Goal: Communication & Community: Answer question/provide support

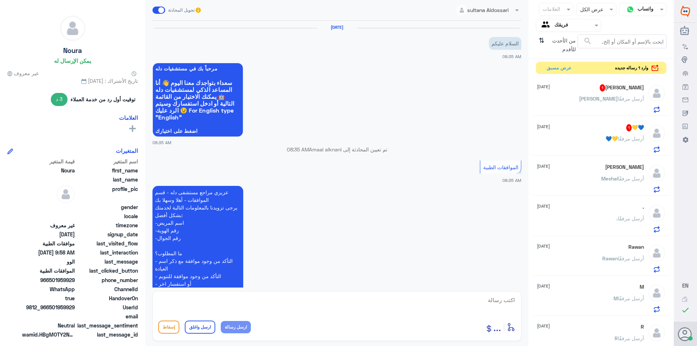
scroll to position [416, 0]
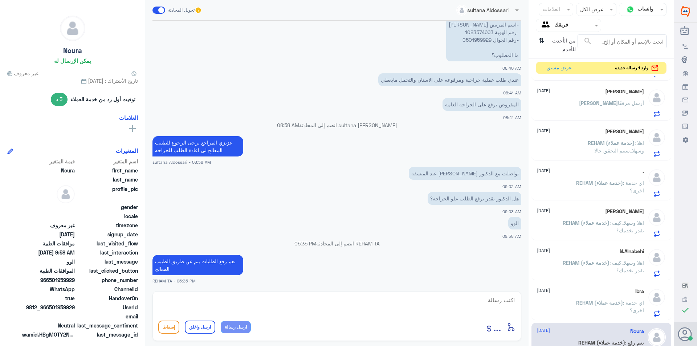
click at [564, 46] on span "من الأحدث للأقدم" at bounding box center [562, 44] width 30 height 21
click at [542, 38] on icon "⇅" at bounding box center [542, 43] width 6 height 19
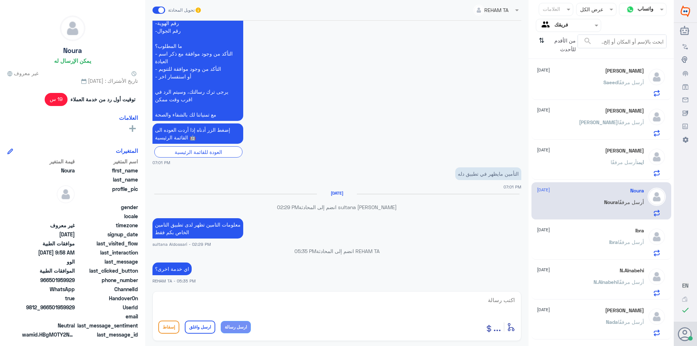
scroll to position [0, 0]
click at [609, 86] on span "Saeed" at bounding box center [610, 84] width 15 height 6
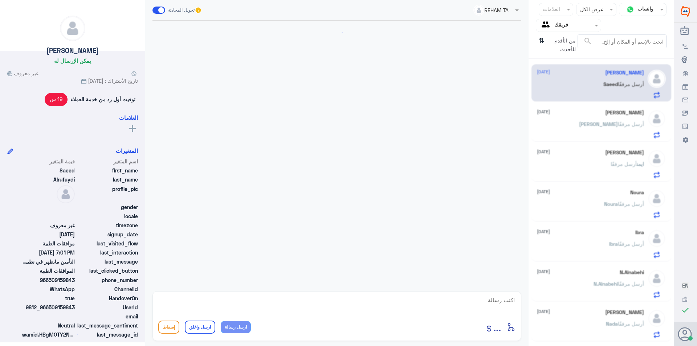
scroll to position [207, 0]
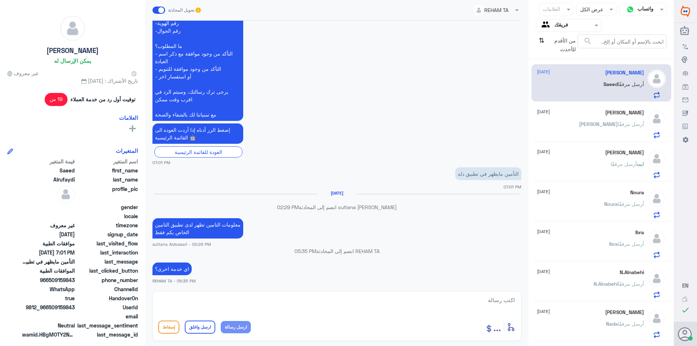
click at [595, 122] on div "[PERSON_NAME] أرسل مرفقًا" at bounding box center [590, 130] width 107 height 16
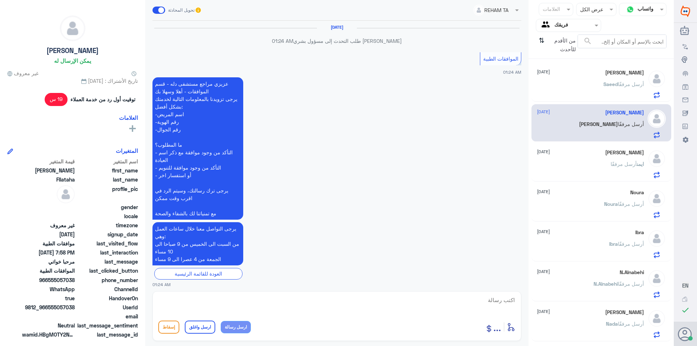
scroll to position [690, 0]
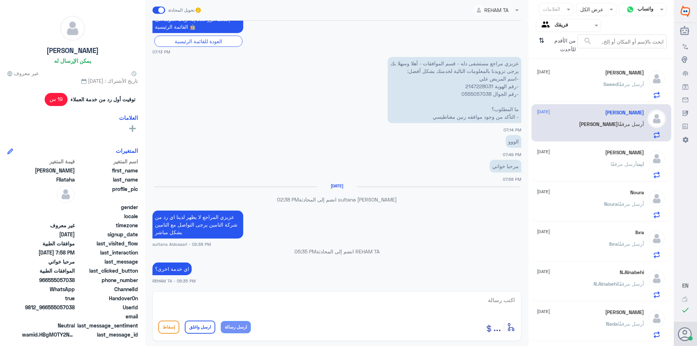
click at [583, 179] on div "[PERSON_NAME] [DATE][PERSON_NAME] أرسل مرفقًا" at bounding box center [601, 162] width 140 height 37
click at [596, 172] on div "[PERSON_NAME] أرسل مرفقًا" at bounding box center [590, 170] width 107 height 16
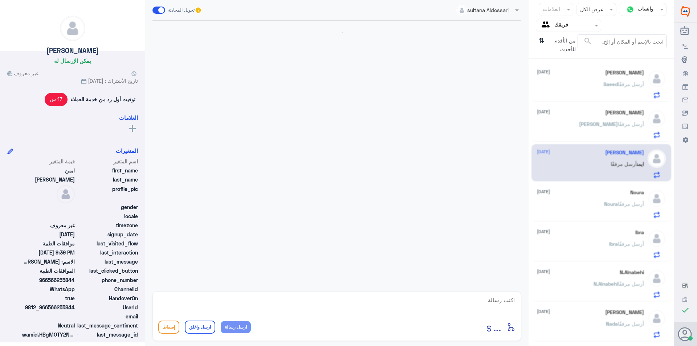
scroll to position [752, 0]
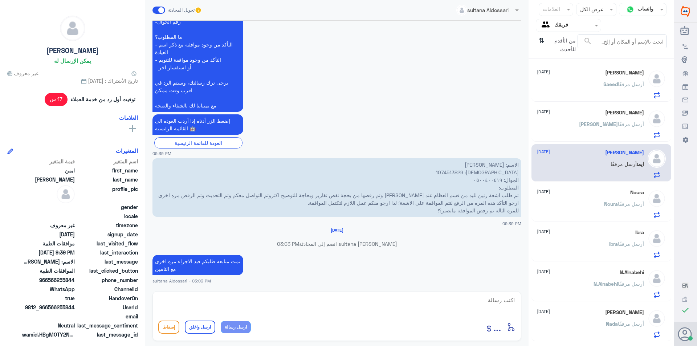
click at [587, 207] on div "[PERSON_NAME] أرسل مرفقًا" at bounding box center [590, 210] width 107 height 16
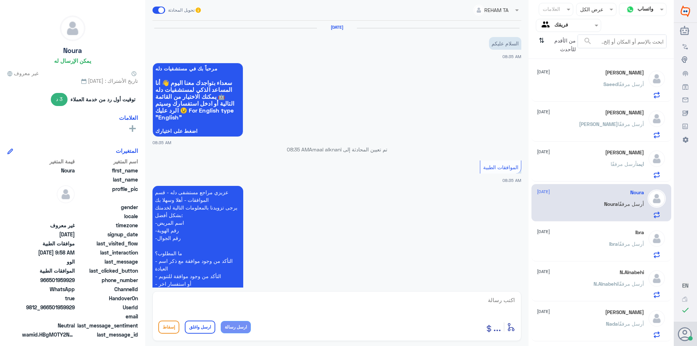
scroll to position [416, 0]
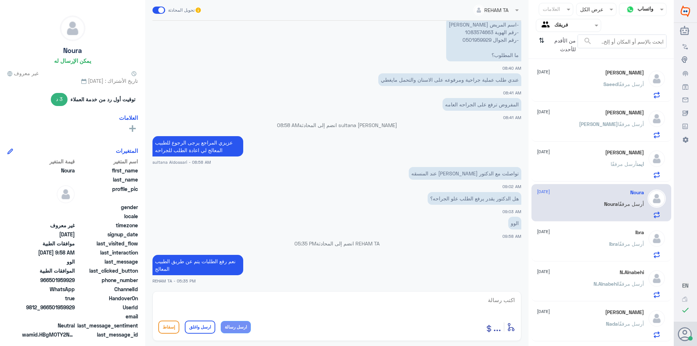
click at [591, 246] on div "Ibra أرسل مرفقًا" at bounding box center [590, 250] width 107 height 16
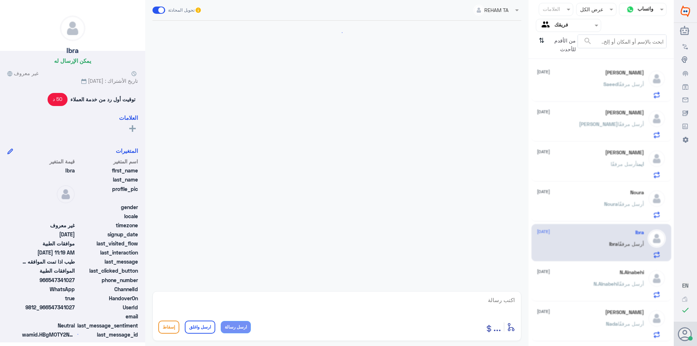
scroll to position [398, 0]
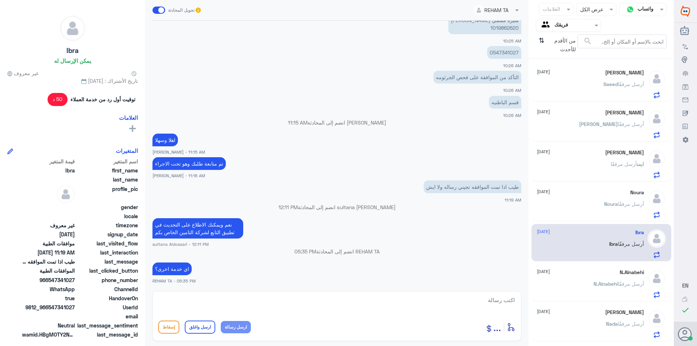
click at [600, 297] on p "N.[PERSON_NAME] أرسل مرفقًا" at bounding box center [619, 289] width 50 height 18
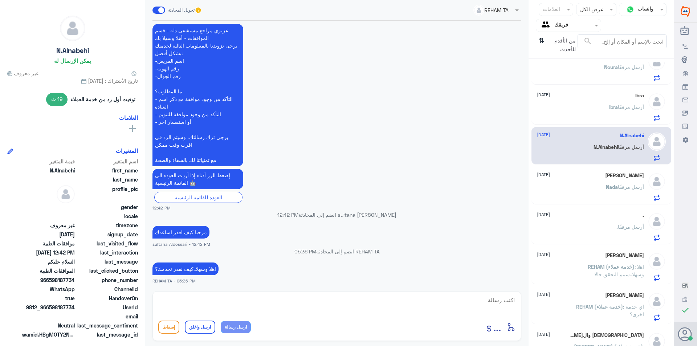
scroll to position [145, 0]
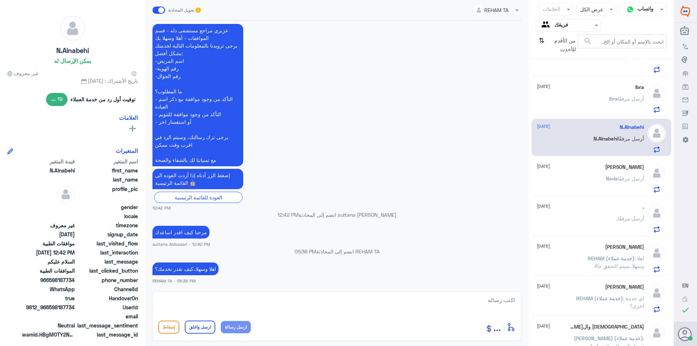
click at [609, 197] on div "[PERSON_NAME] [DATE][PERSON_NAME] أرسل مرفقًا [PERSON_NAME] [DATE][PERSON_NAME]…" at bounding box center [601, 205] width 145 height 287
click at [609, 178] on span "Nada" at bounding box center [612, 178] width 12 height 6
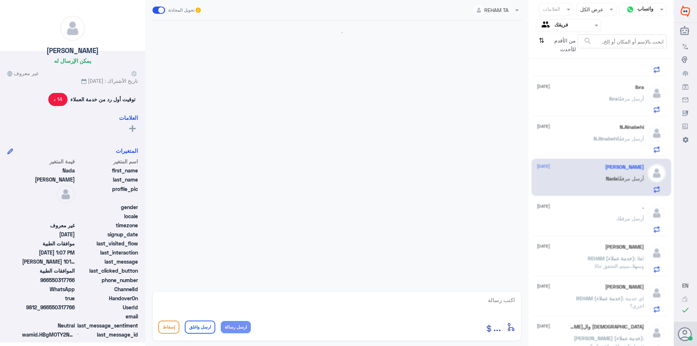
scroll to position [209, 0]
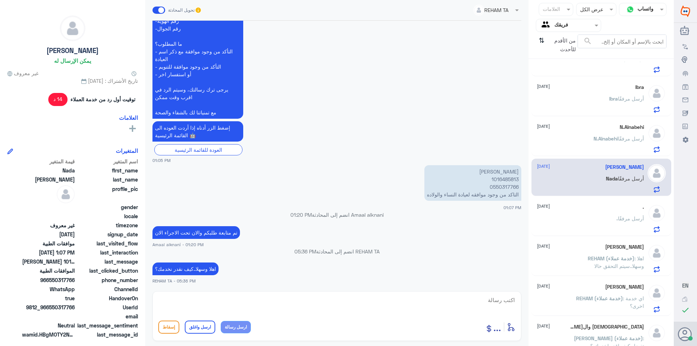
click at [598, 228] on div ". أرسل مرفقًا" at bounding box center [590, 224] width 107 height 16
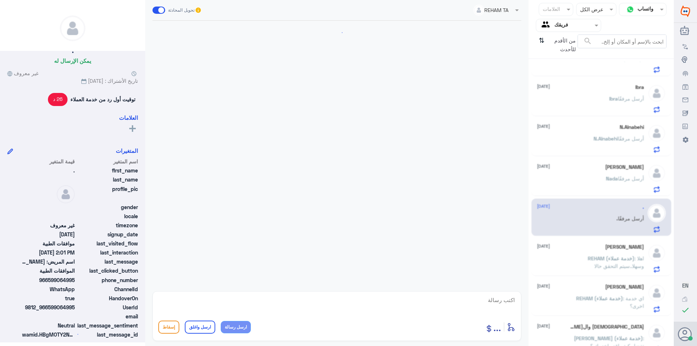
scroll to position [265, 0]
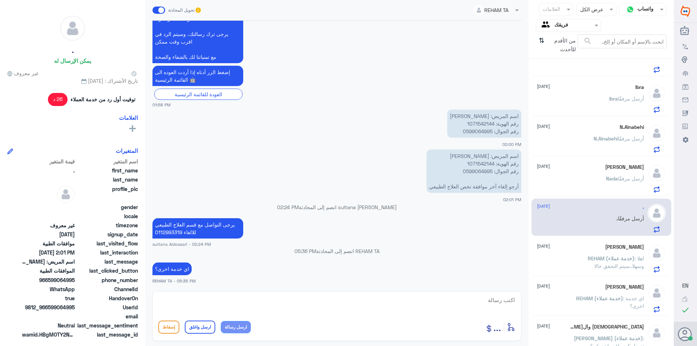
click at [598, 270] on p "REHAM (خدمة عملاء) : اهلا وسهلا..سيتم التحقق حالا" at bounding box center [603, 263] width 82 height 18
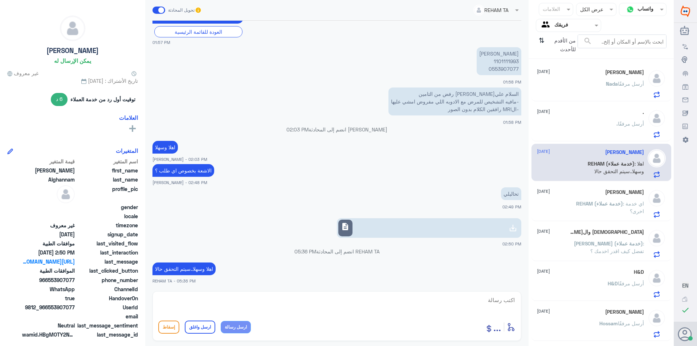
scroll to position [254, 0]
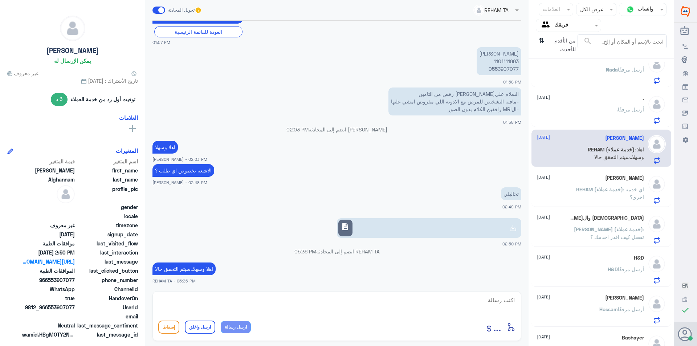
click at [596, 199] on p "REHAM (خدمة عملاء) : اي خدمة اخرى؟" at bounding box center [603, 195] width 82 height 18
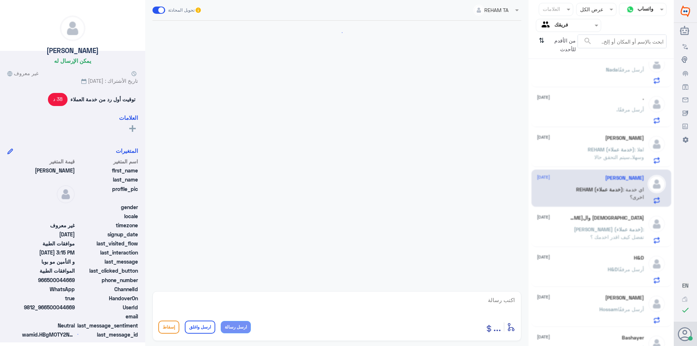
scroll to position [468, 0]
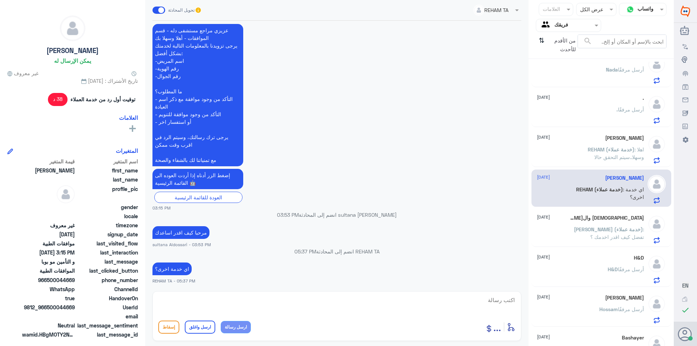
click at [590, 276] on div "H&D أرسل مرفقًا" at bounding box center [590, 275] width 107 height 16
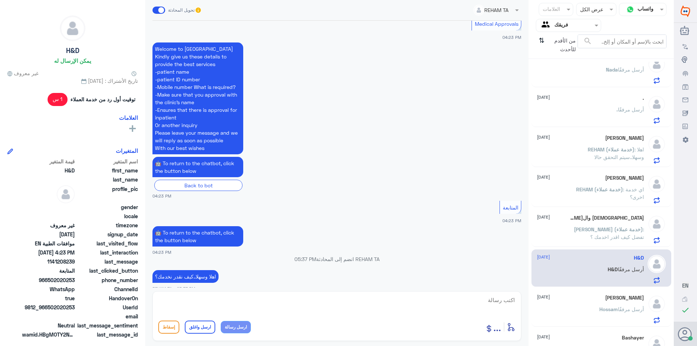
click at [594, 307] on div "[PERSON_NAME] أرسل مرفقًا" at bounding box center [590, 315] width 107 height 16
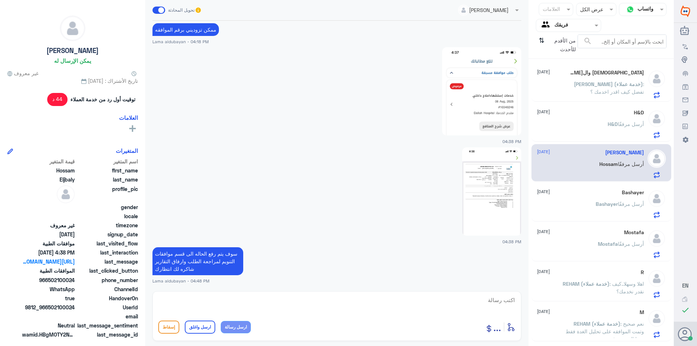
click at [598, 256] on p "[PERSON_NAME] أرسل مرفقًا" at bounding box center [621, 249] width 46 height 18
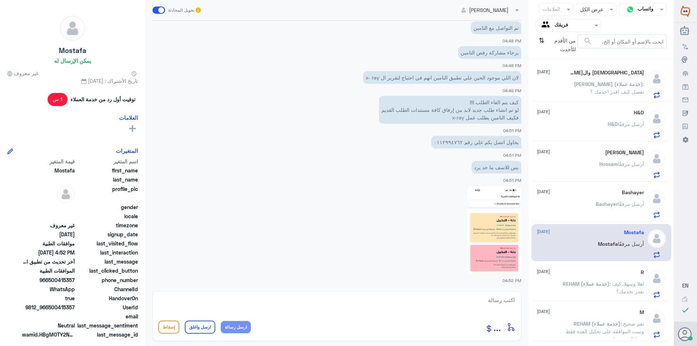
click at [594, 307] on div "M [DATE][PERSON_NAME] (خدمة عملاء) : نعم صحيح وتمت الموافقه على تحليل الغدة فقط…" at bounding box center [601, 322] width 140 height 37
click at [597, 333] on span ": نعم صحيح وتمت الموافقه على تحليل الغدة فقط بينما البقية مرفوضة" at bounding box center [605, 331] width 78 height 21
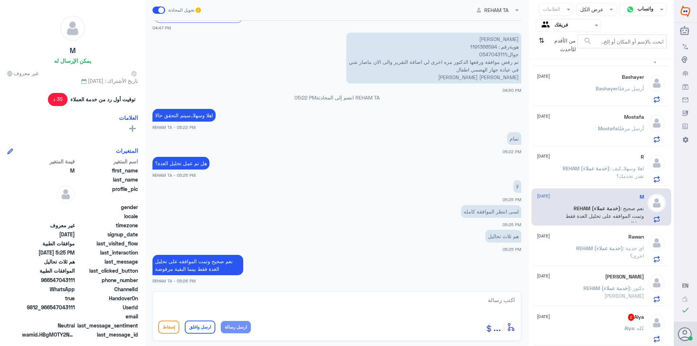
click at [584, 265] on div "Rawan [DATE][PERSON_NAME] (خدمة عملاء) : اي خدمة اخرى؟" at bounding box center [601, 246] width 140 height 37
click at [586, 252] on p "REHAM (خدمة عملاء) : اي خدمة اخرى؟" at bounding box center [603, 253] width 82 height 18
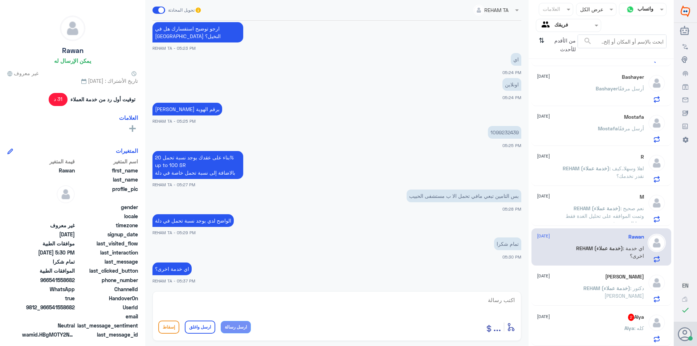
click at [593, 306] on div "[PERSON_NAME] [DATE][PERSON_NAME] أرسل مرفقًا [PERSON_NAME] [DATE][PERSON_NAME]…" at bounding box center [601, 205] width 145 height 287
click at [608, 334] on div "Alya : كله" at bounding box center [590, 334] width 107 height 16
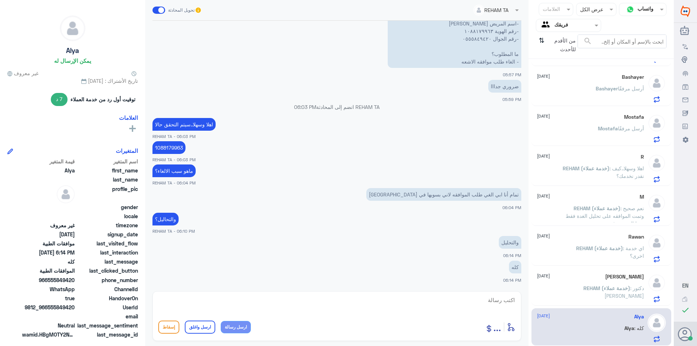
click at [179, 148] on p "1088179963" at bounding box center [168, 147] width 33 height 13
copy p "1088179963"
